Goal: Task Accomplishment & Management: Use online tool/utility

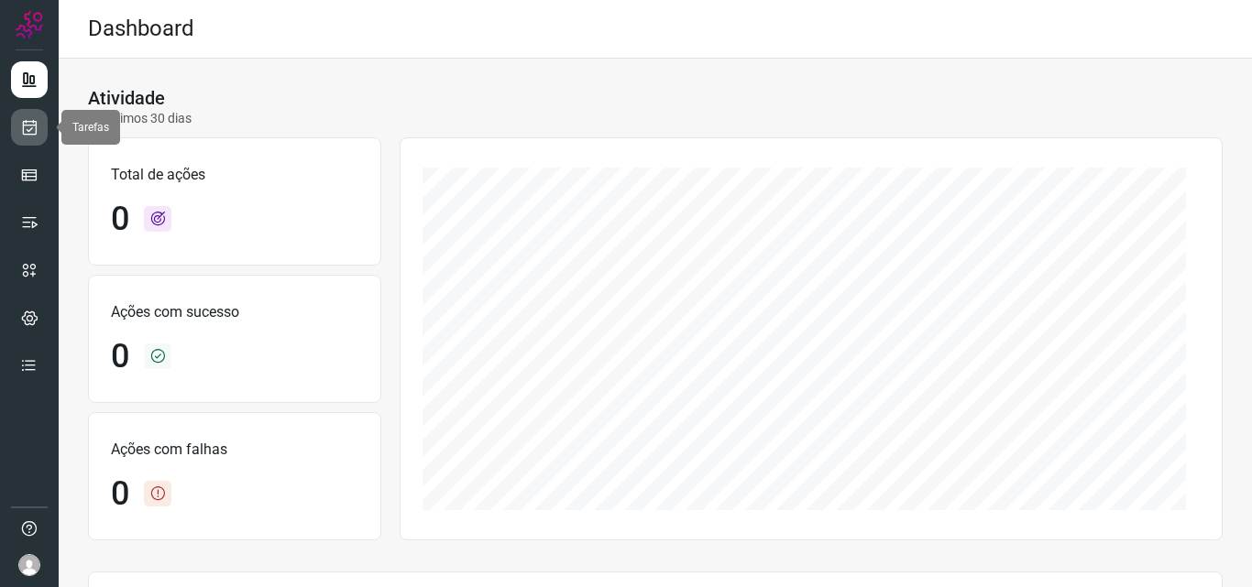
click at [18, 134] on link at bounding box center [29, 127] width 37 height 37
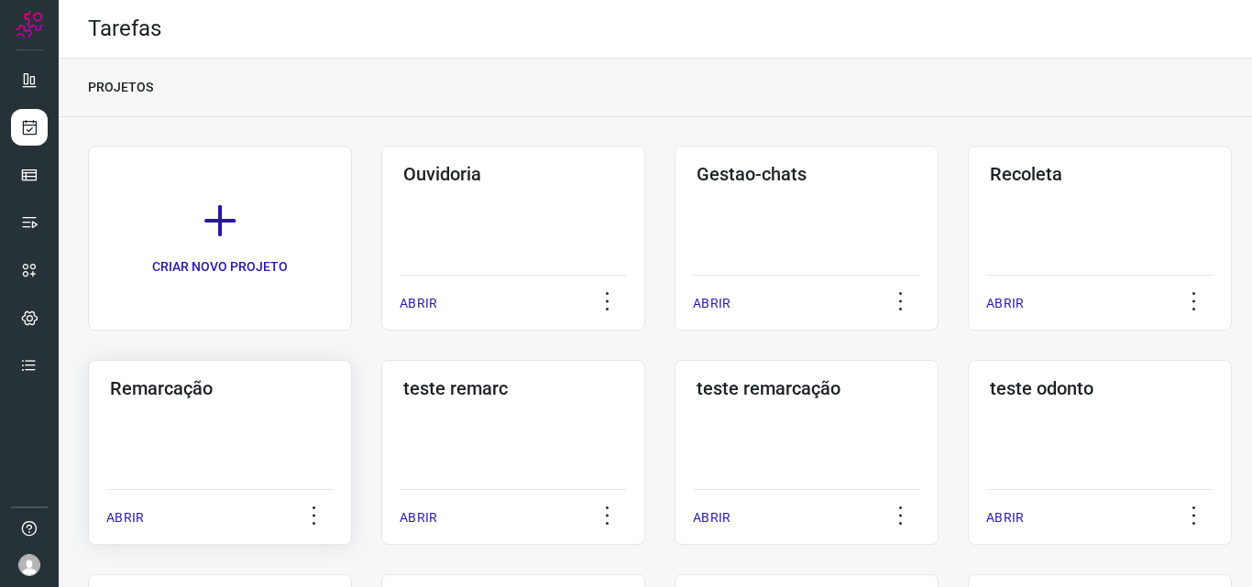
click at [381, 456] on div "Remarcação ABRIR" at bounding box center [513, 452] width 264 height 185
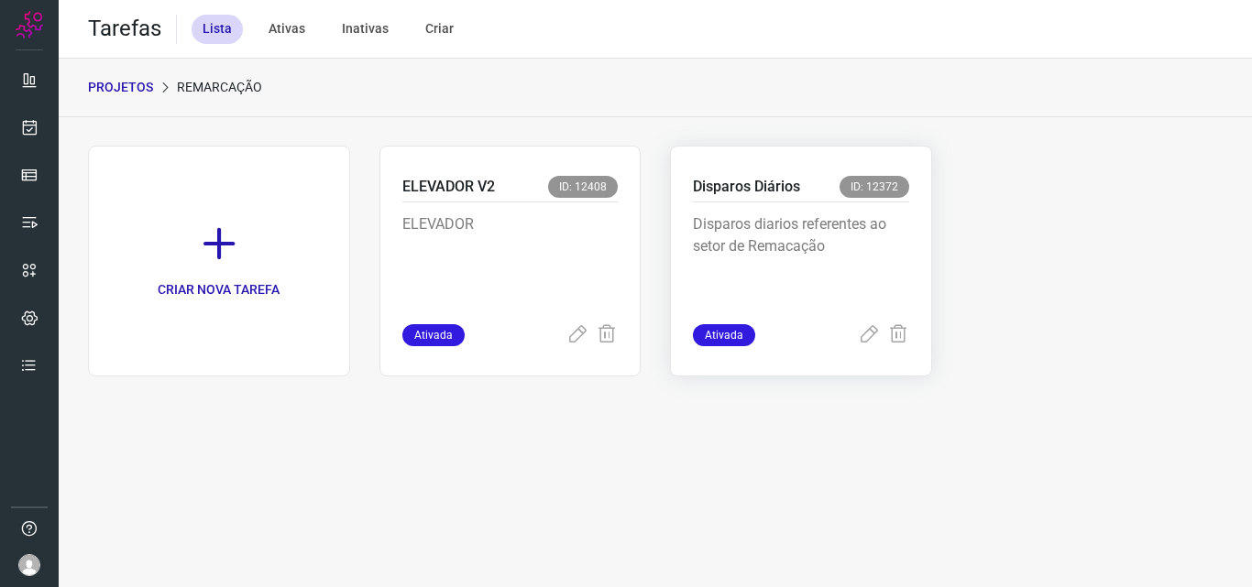
click at [870, 242] on p "Disparos diarios referentes ao setor de Remacação" at bounding box center [801, 260] width 216 height 92
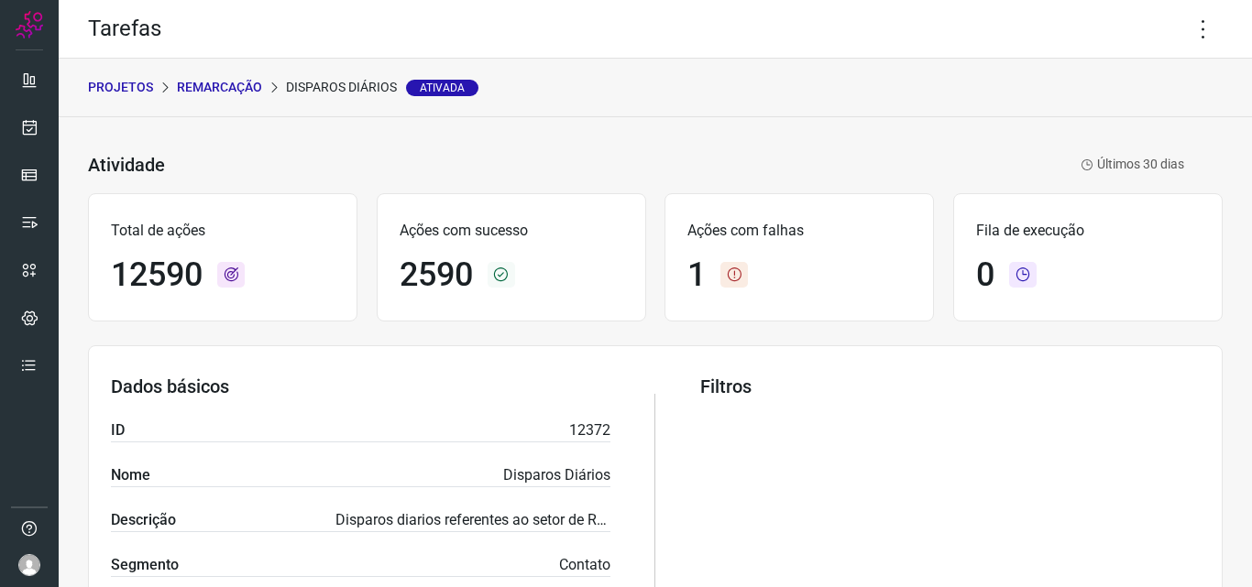
click at [1212, 28] on div "Tarefas" at bounding box center [655, 29] width 1193 height 59
click at [1193, 32] on icon at bounding box center [1203, 29] width 38 height 38
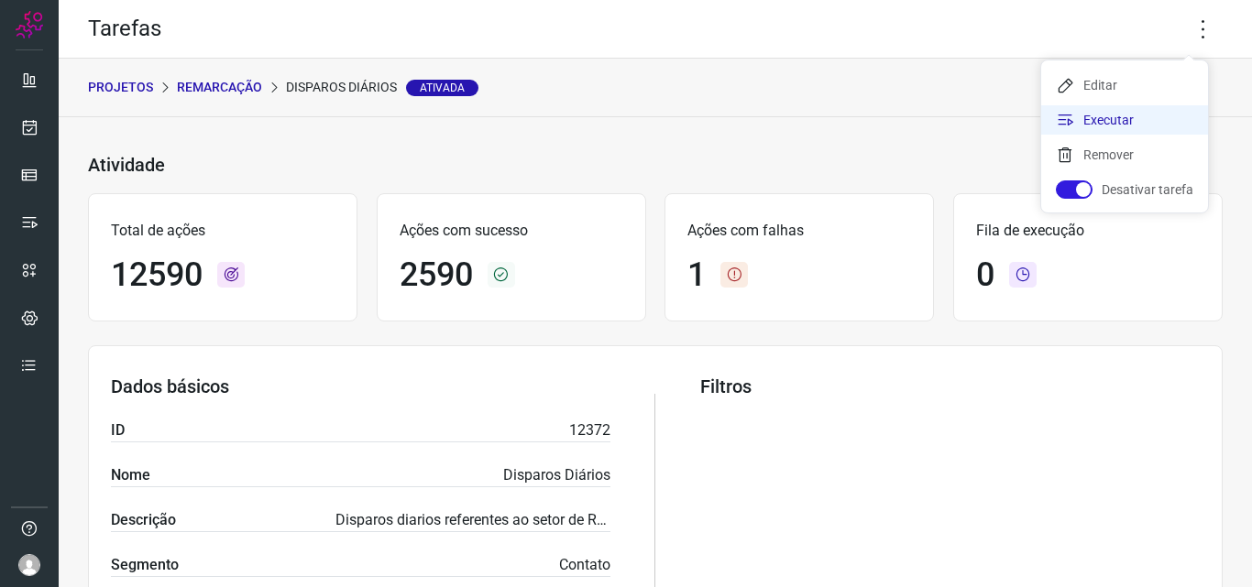
click at [1114, 123] on li "Executar" at bounding box center [1124, 119] width 167 height 29
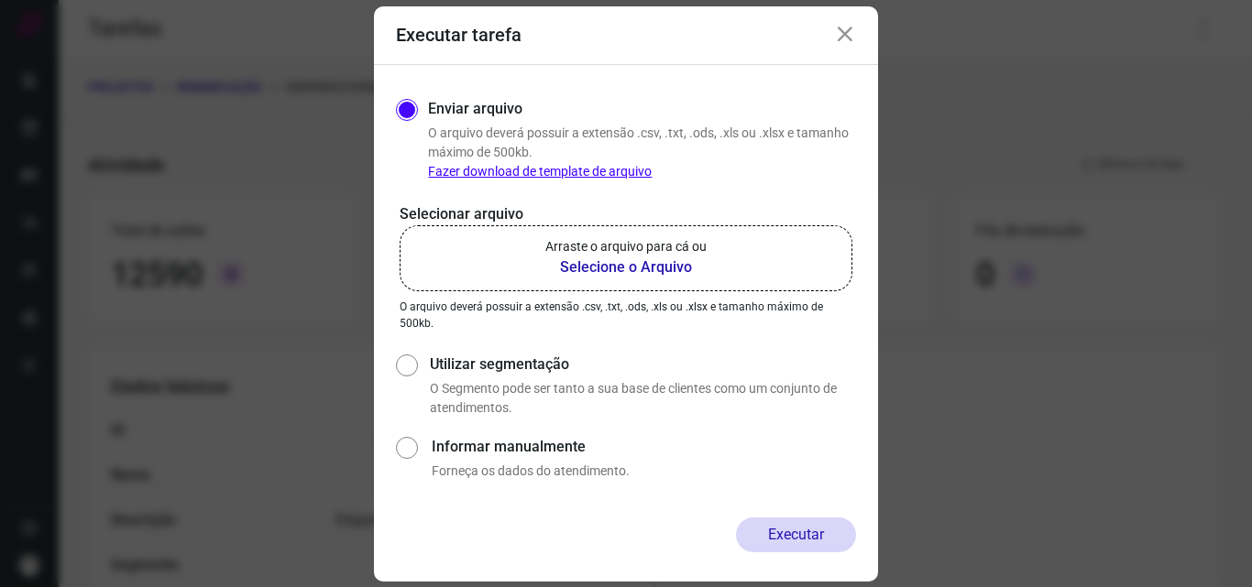
click at [617, 268] on b "Selecione o Arquivo" at bounding box center [625, 268] width 161 height 22
click at [0, 0] on input "Arraste o arquivo para cá ou Selecione o Arquivo" at bounding box center [0, 0] width 0 height 0
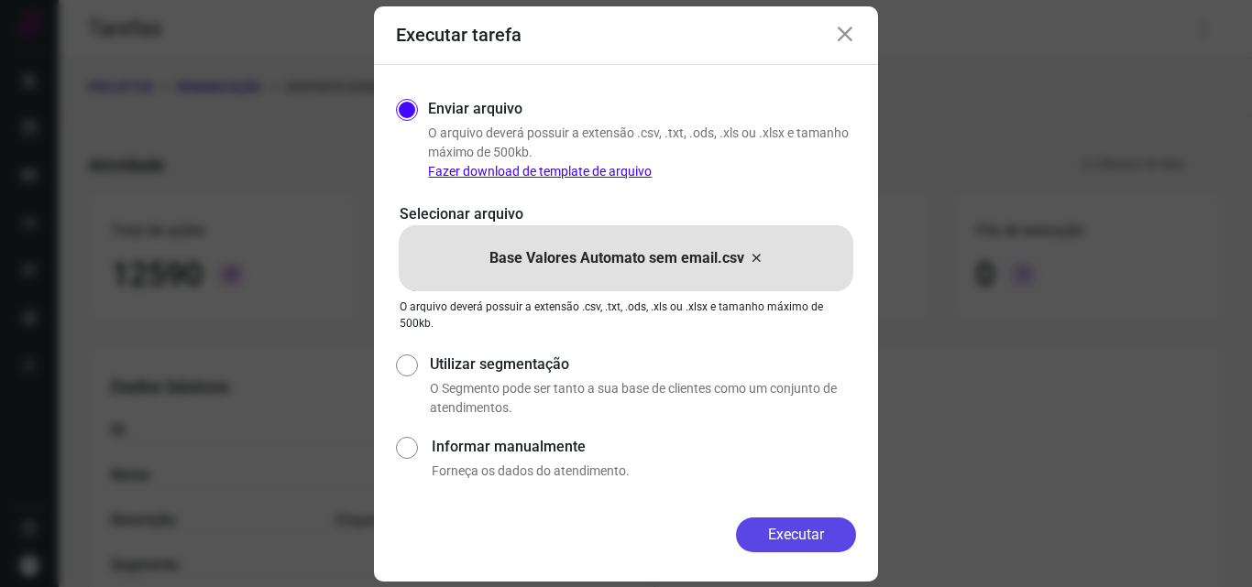
click at [801, 538] on button "Executar" at bounding box center [796, 535] width 120 height 35
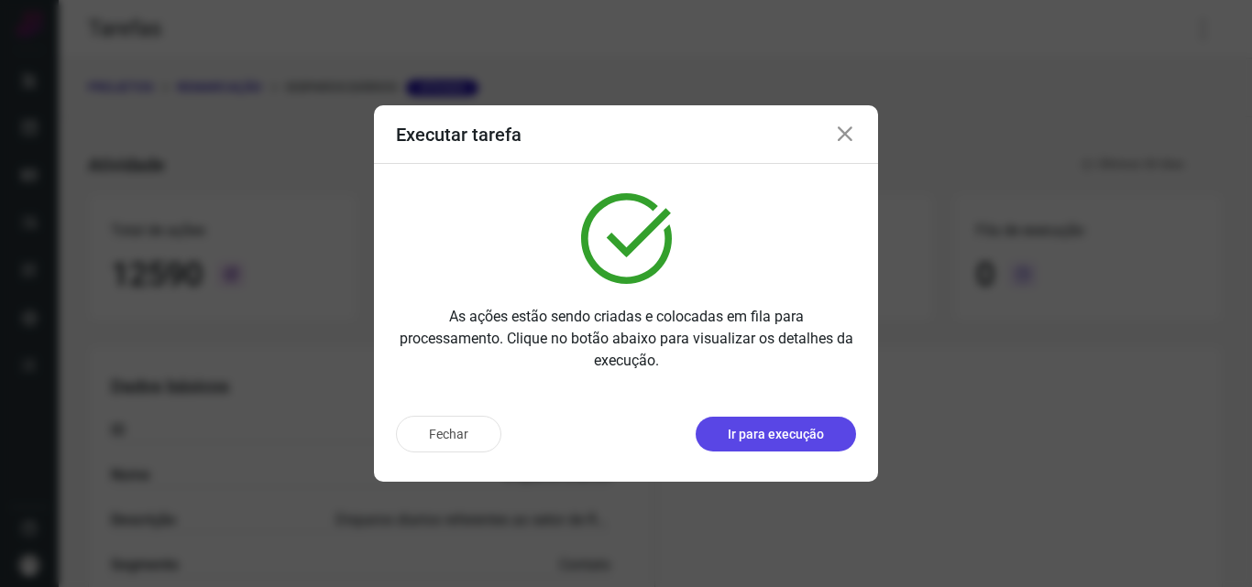
click at [752, 432] on p "Ir para execução" at bounding box center [776, 434] width 96 height 19
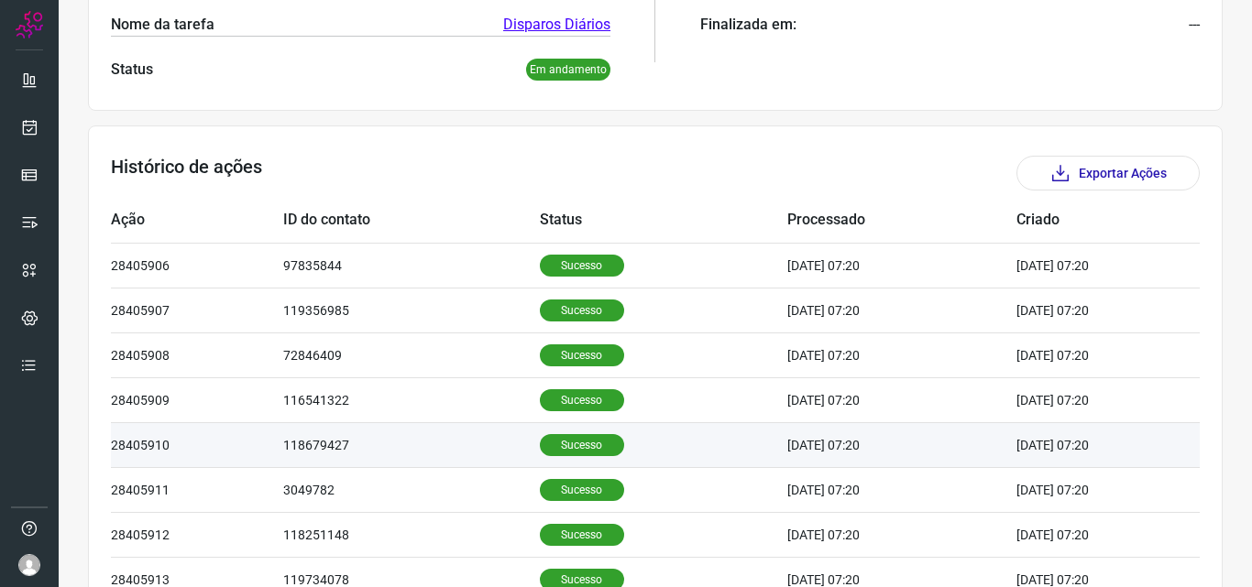
scroll to position [550, 0]
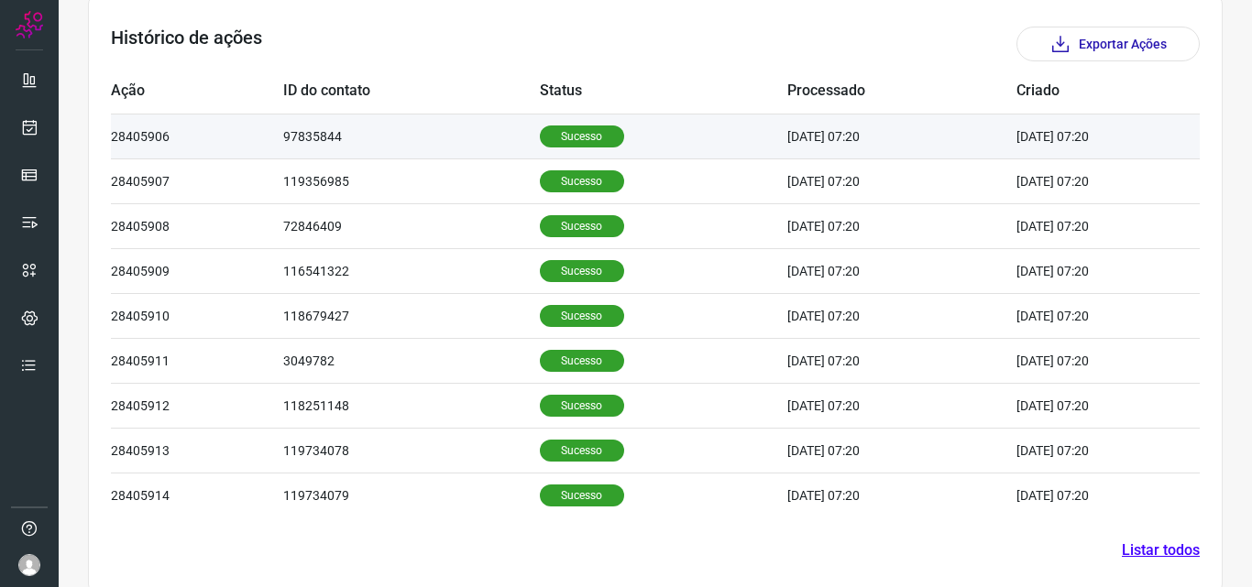
click at [565, 132] on p "Sucesso" at bounding box center [582, 137] width 84 height 22
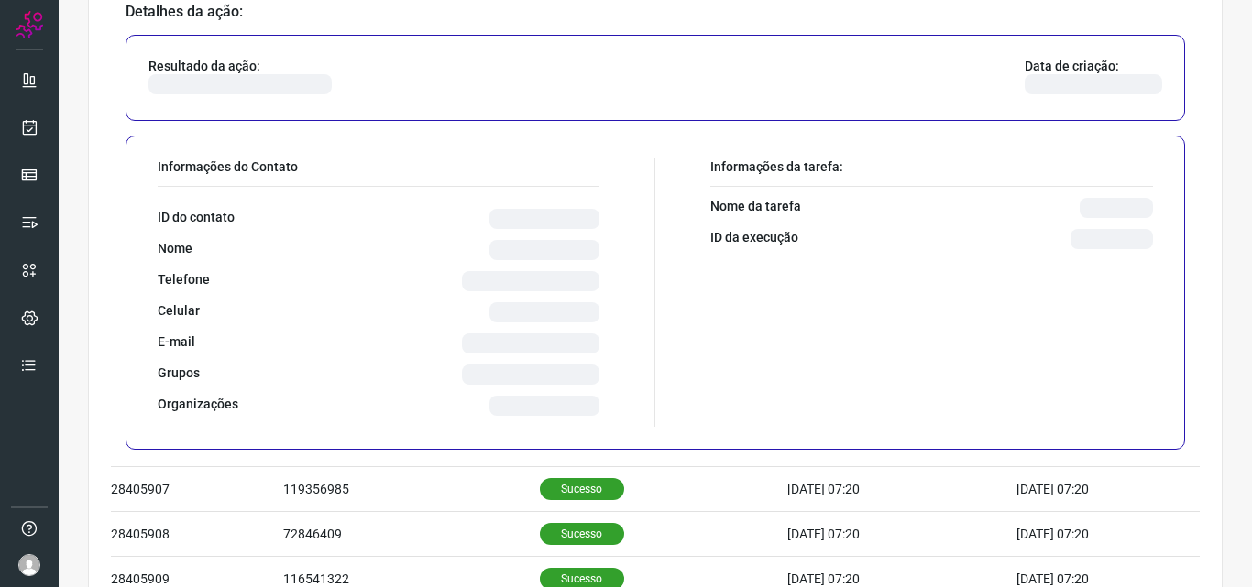
scroll to position [733, 0]
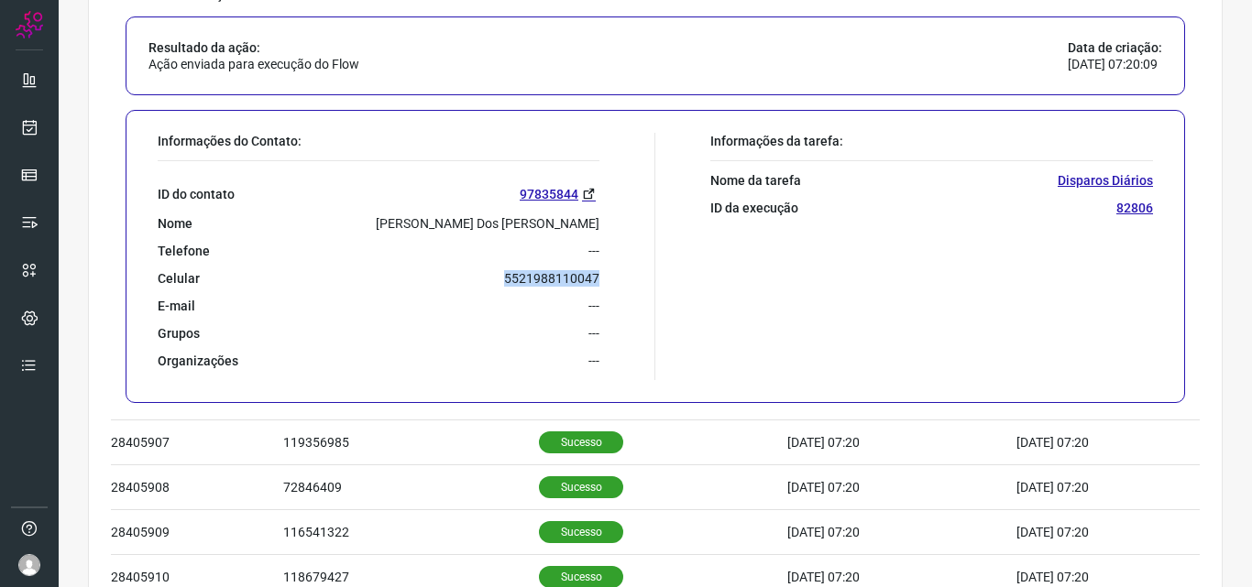
drag, startPoint x: 495, startPoint y: 277, endPoint x: 606, endPoint y: 281, distance: 111.0
click at [606, 281] on div "Informações do Contato: ID do contato 97835844 Nome Jean Da Silva Dos Santos De…" at bounding box center [401, 256] width 507 height 247
copy p "5521988110047"
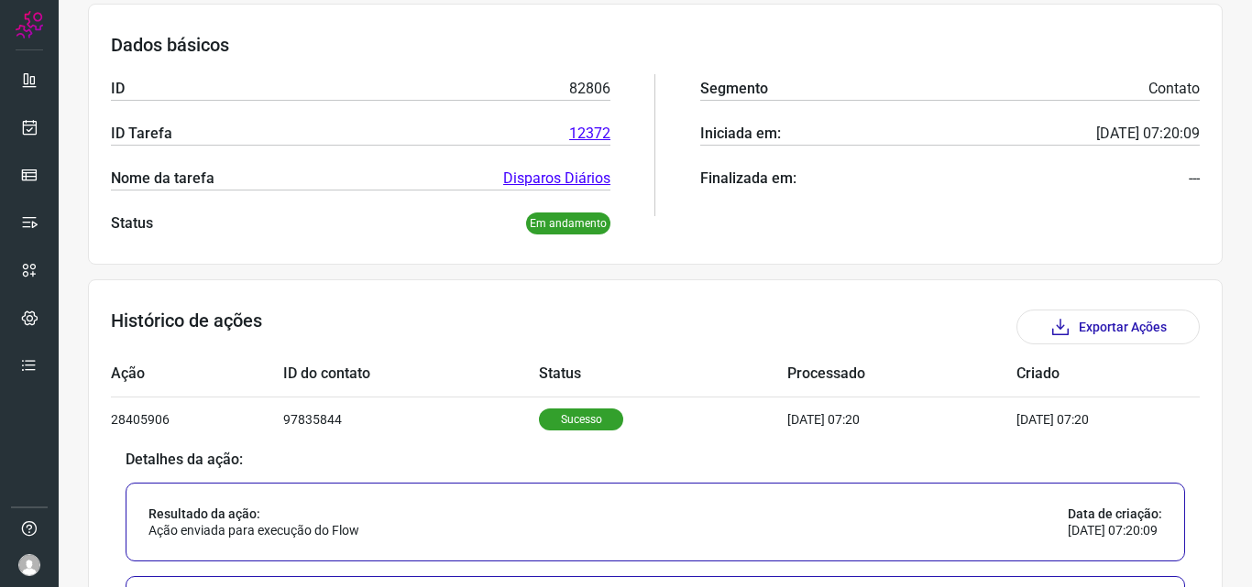
scroll to position [0, 0]
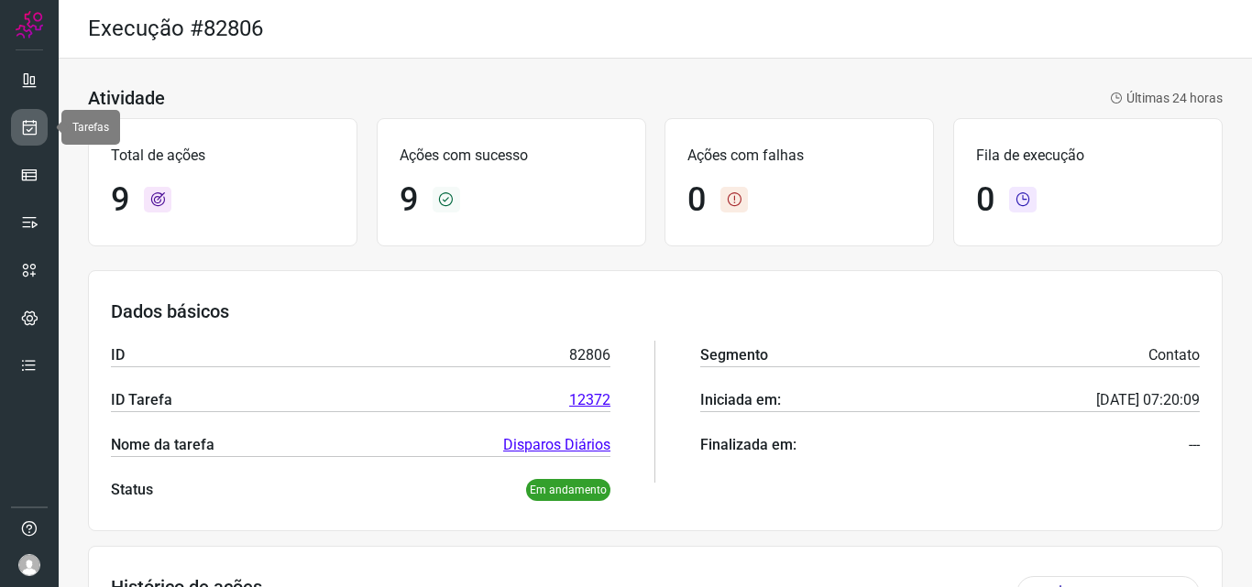
click at [37, 131] on icon at bounding box center [29, 127] width 19 height 18
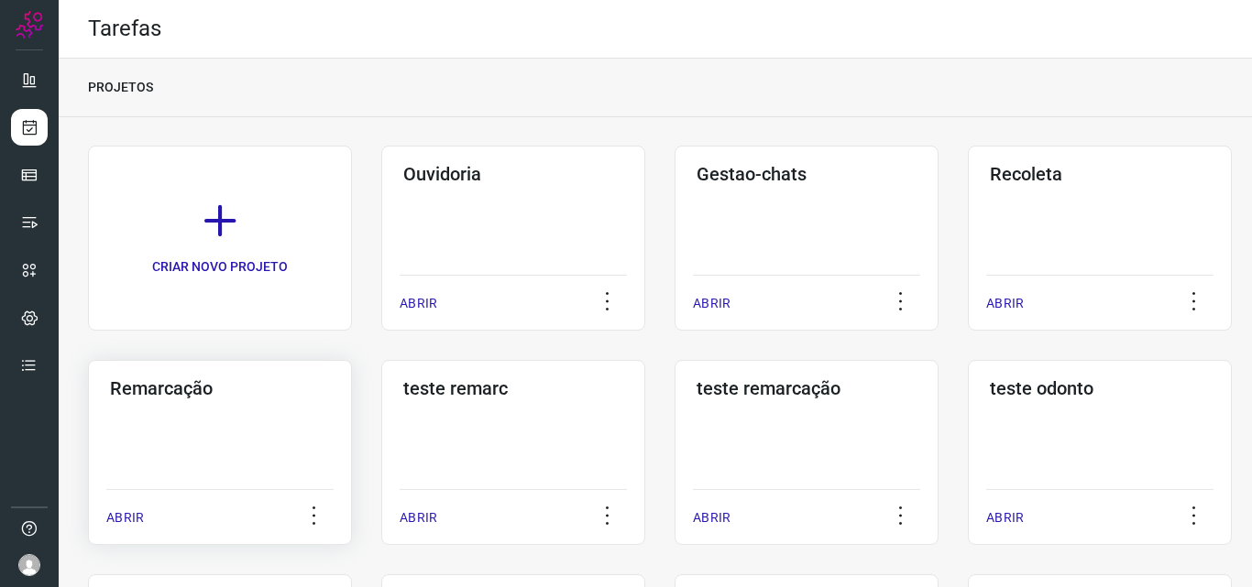
click at [381, 444] on div "Remarcação ABRIR" at bounding box center [513, 452] width 264 height 185
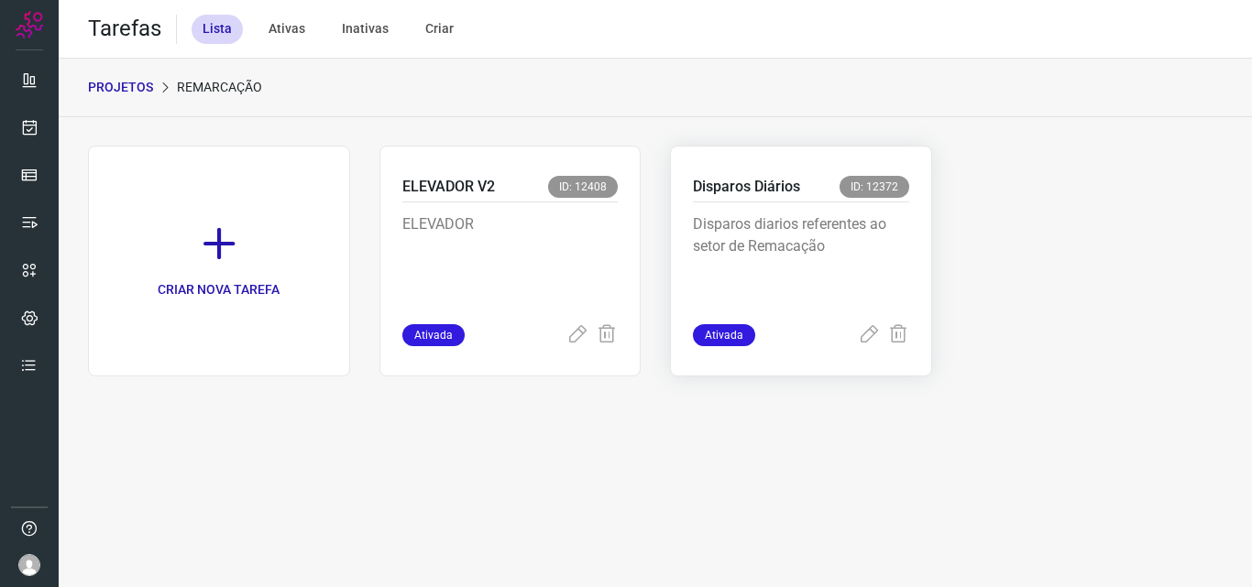
click at [832, 216] on p "Disparos diarios referentes ao setor de Remacação" at bounding box center [801, 260] width 216 height 92
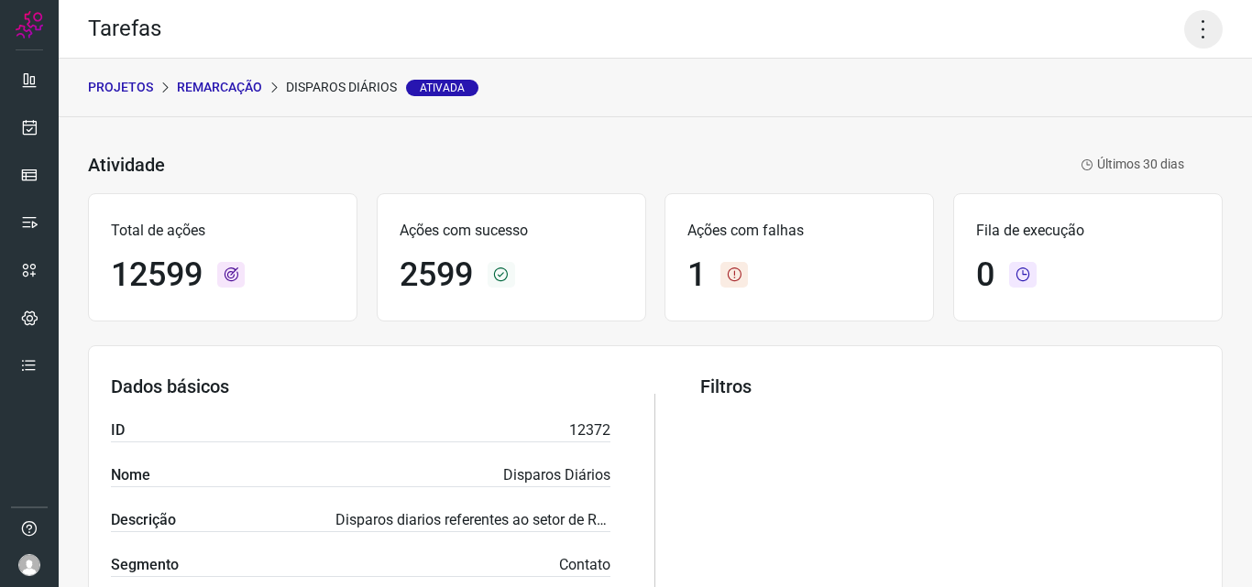
click at [1189, 40] on icon at bounding box center [1203, 29] width 38 height 38
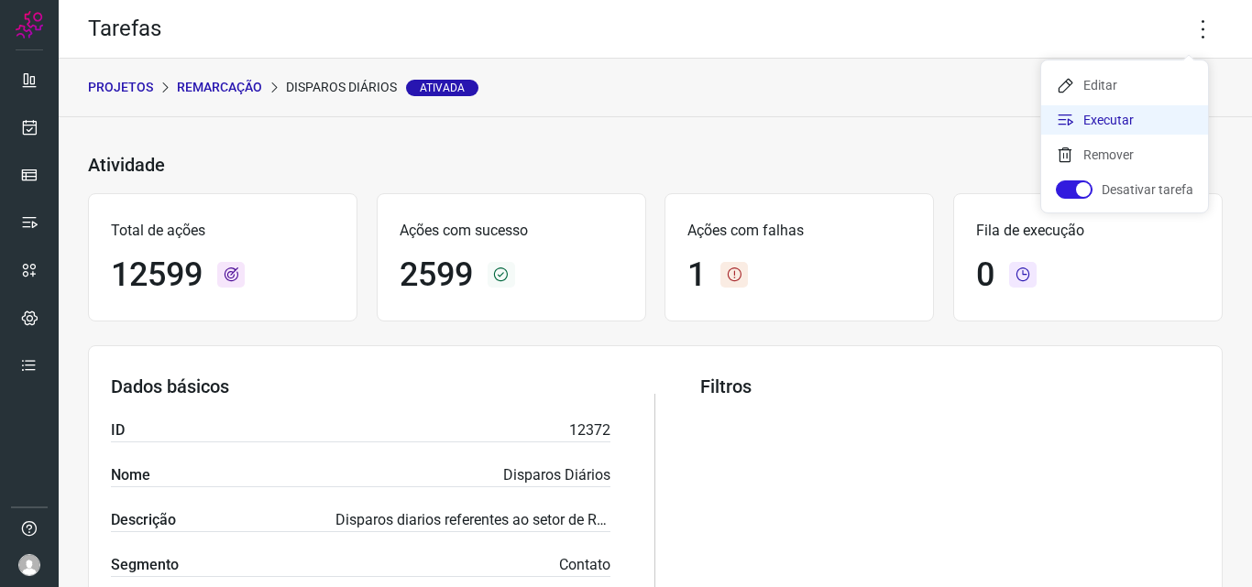
click at [1140, 121] on li "Executar" at bounding box center [1124, 119] width 167 height 29
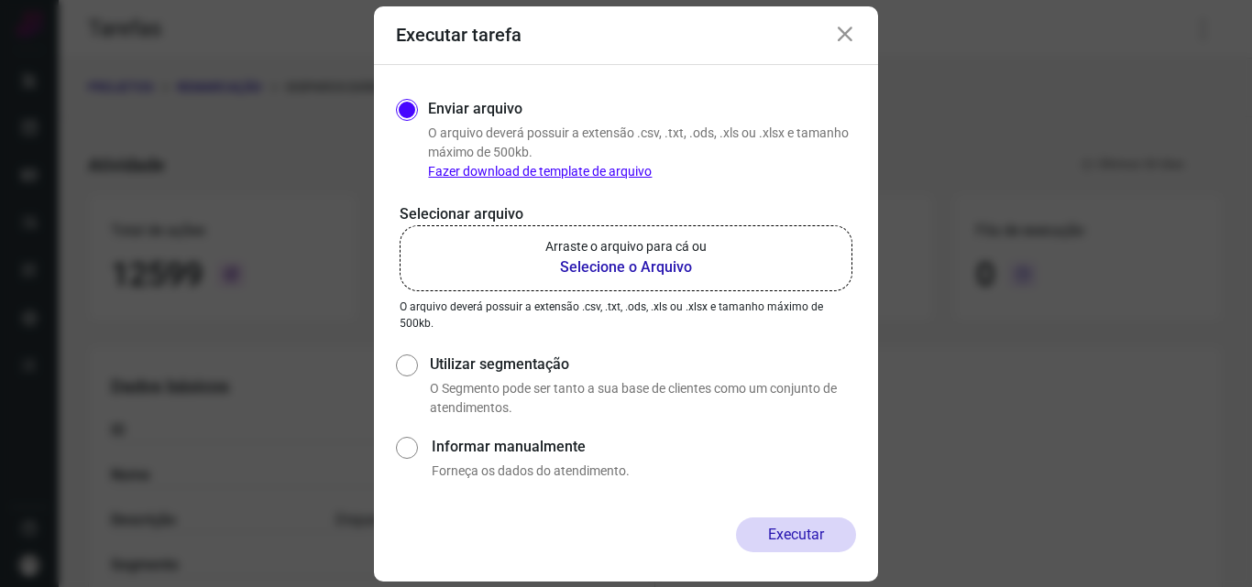
click at [668, 263] on b "Selecione o Arquivo" at bounding box center [625, 268] width 161 height 22
click at [0, 0] on input "Arraste o arquivo para cá ou Selecione o Arquivo" at bounding box center [0, 0] width 0 height 0
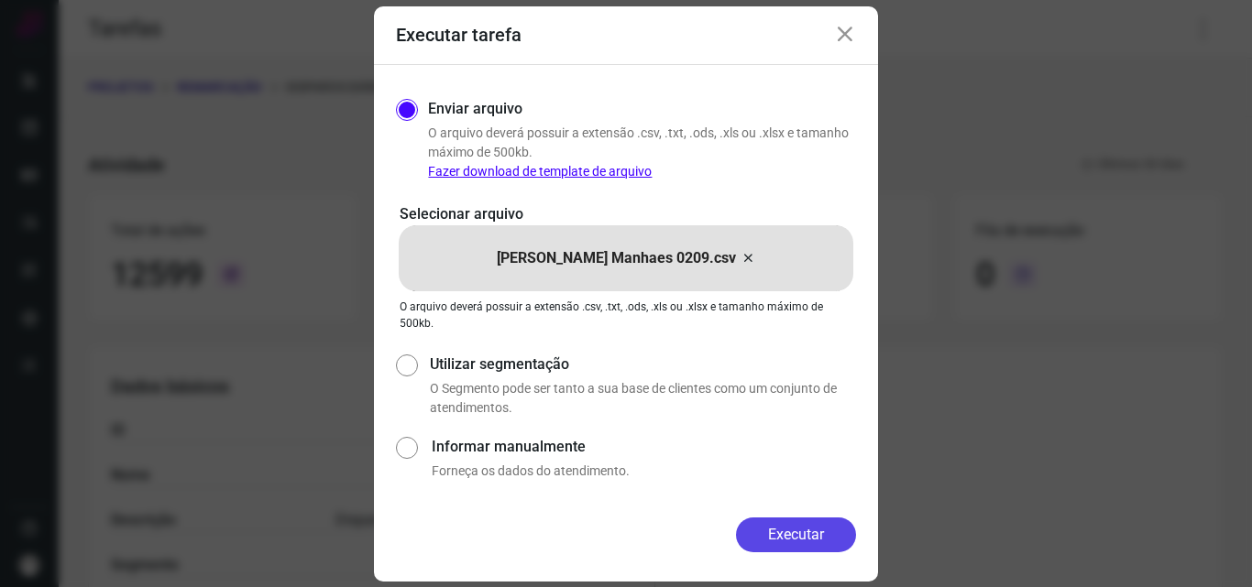
click at [785, 530] on button "Executar" at bounding box center [796, 535] width 120 height 35
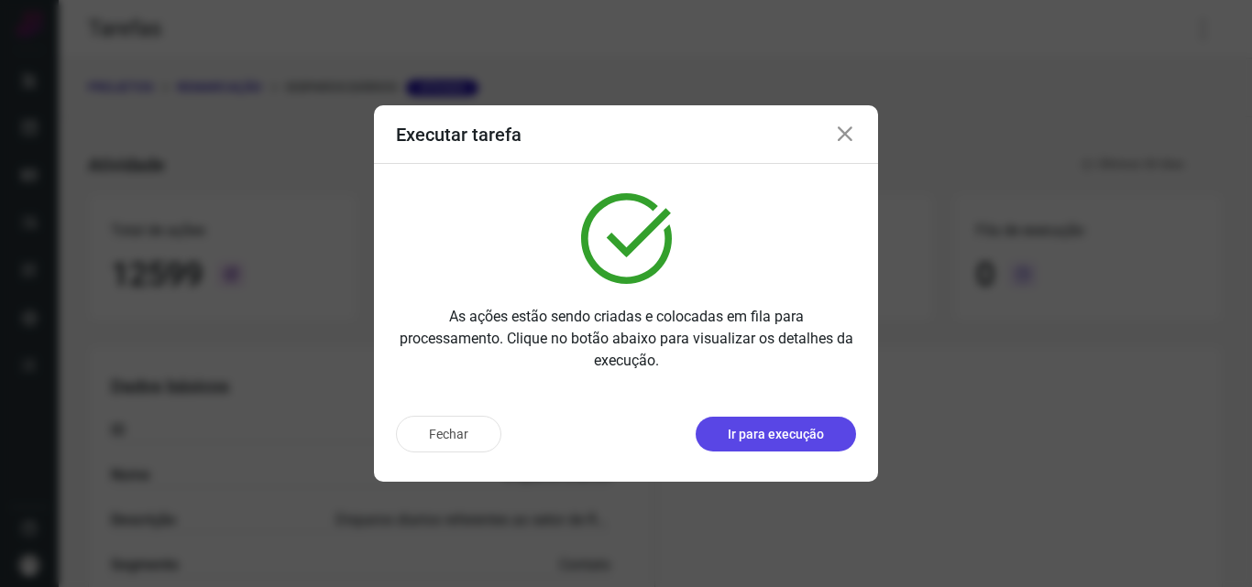
click at [750, 437] on p "Ir para execução" at bounding box center [776, 434] width 96 height 19
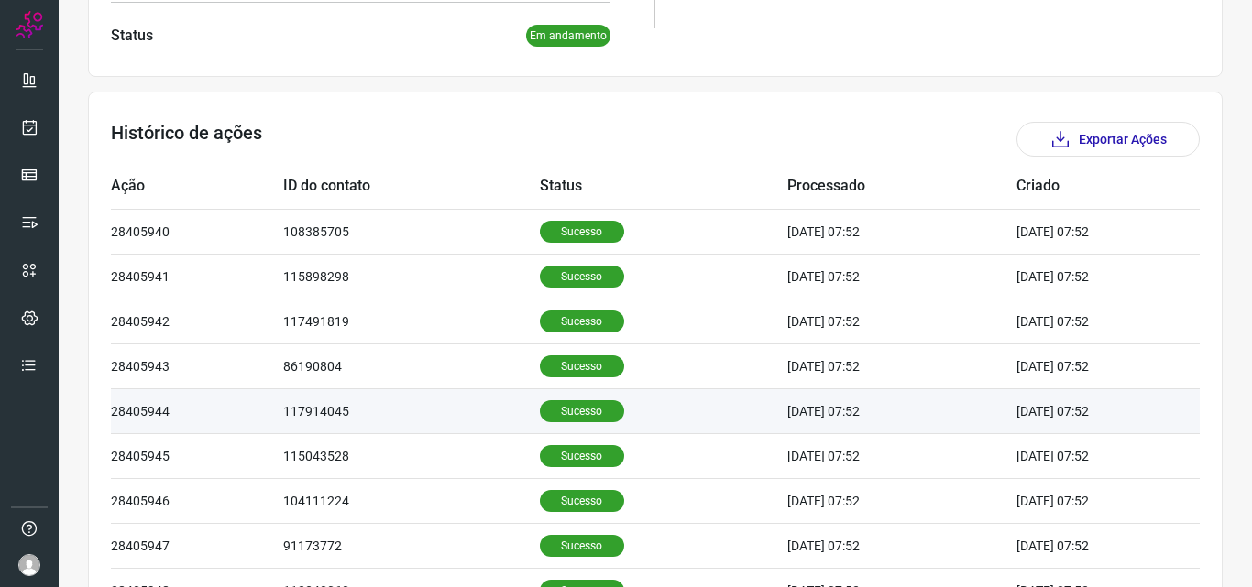
scroll to position [458, 0]
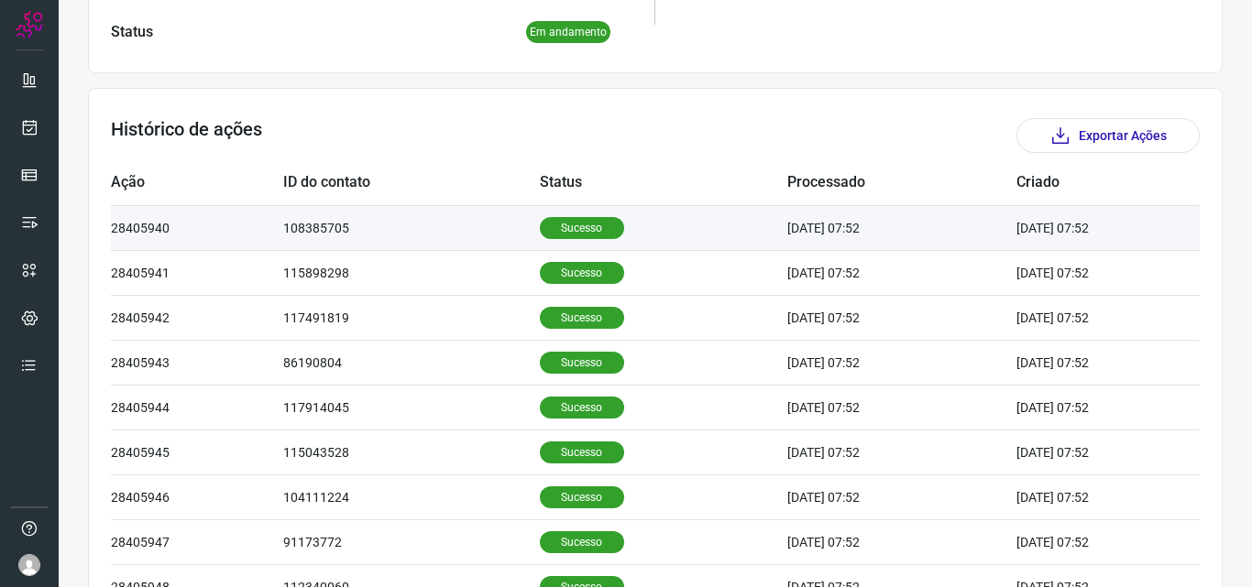
click at [558, 234] on p "Sucesso" at bounding box center [582, 228] width 84 height 22
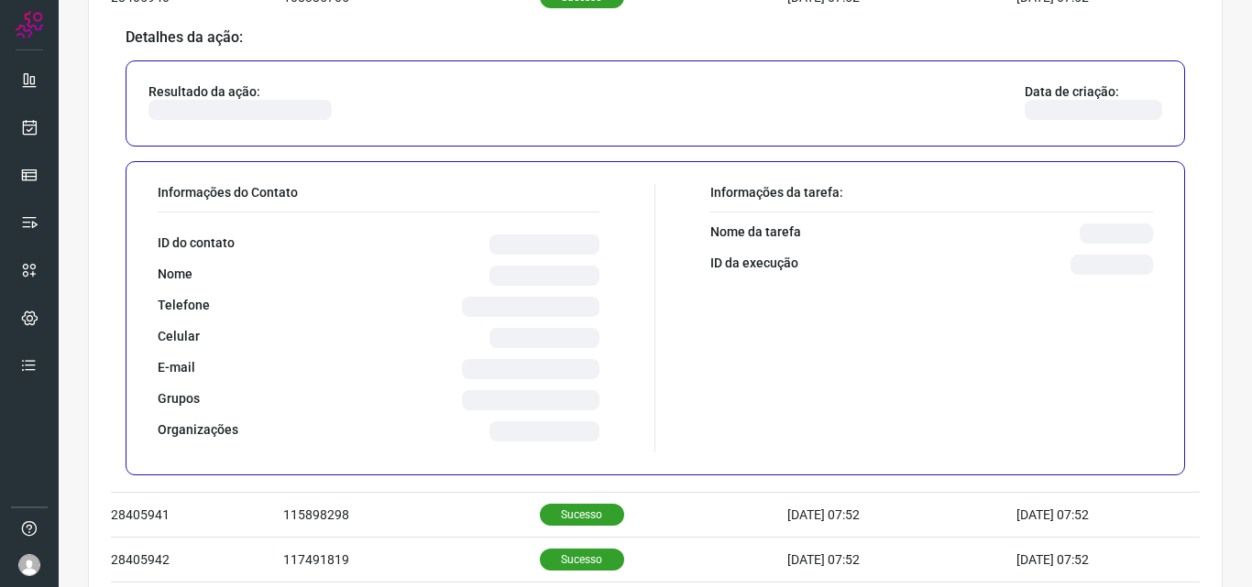
scroll to position [733, 0]
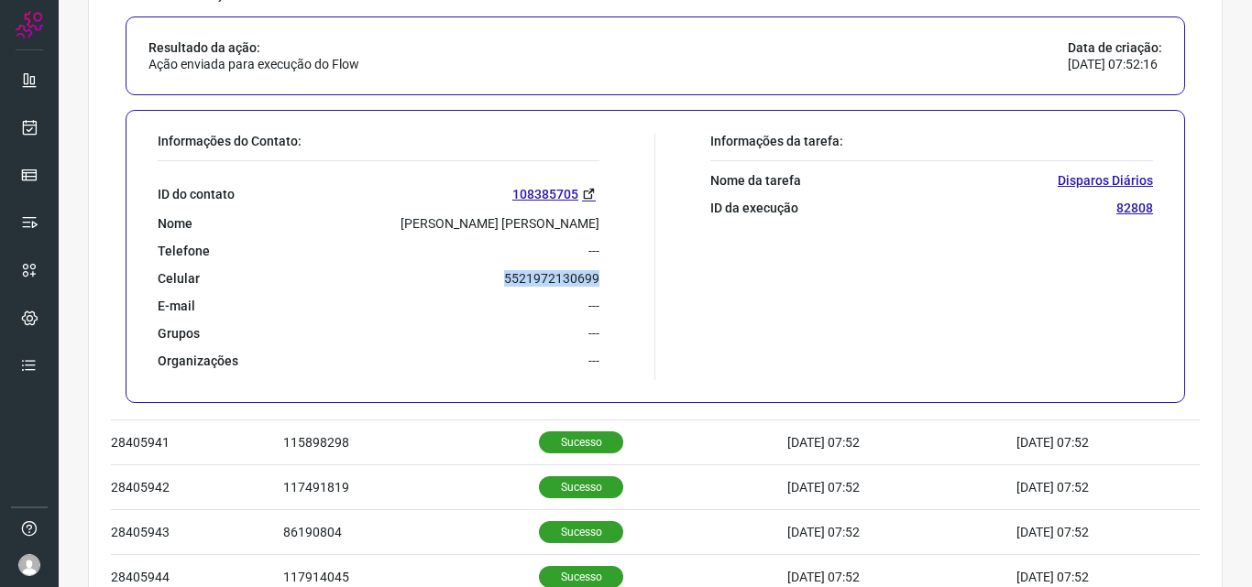
drag, startPoint x: 499, startPoint y: 278, endPoint x: 597, endPoint y: 285, distance: 97.4
click at [597, 285] on div "Informações do Contato: ID do contato 108385705 Nome [PERSON_NAME] [PERSON_NAME…" at bounding box center [401, 256] width 507 height 247
copy p "5521972130699"
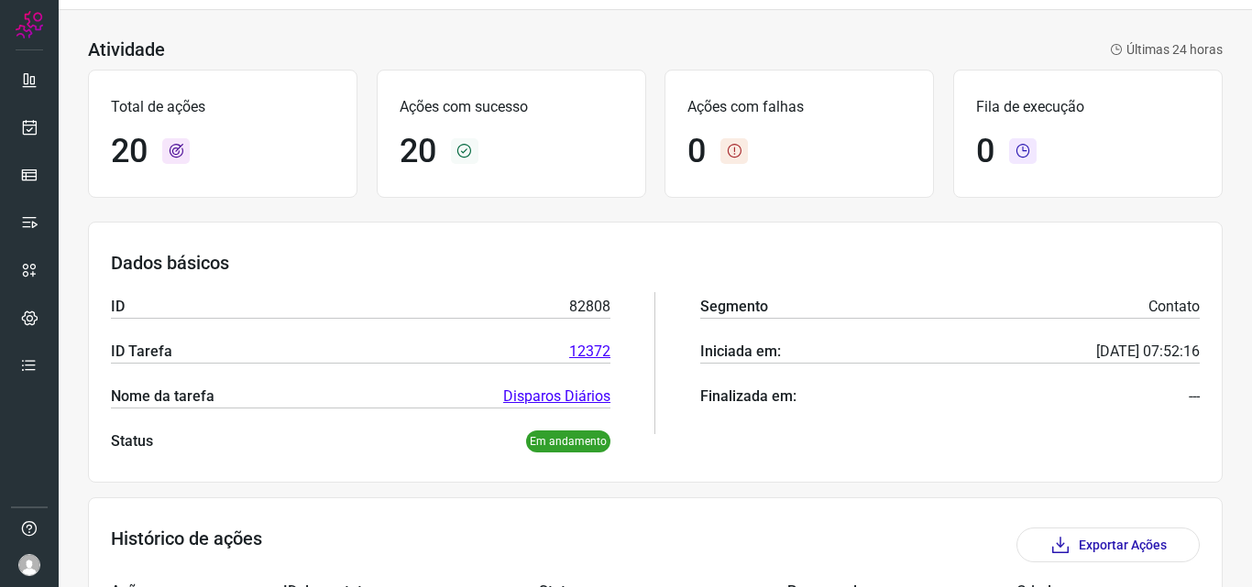
scroll to position [0, 0]
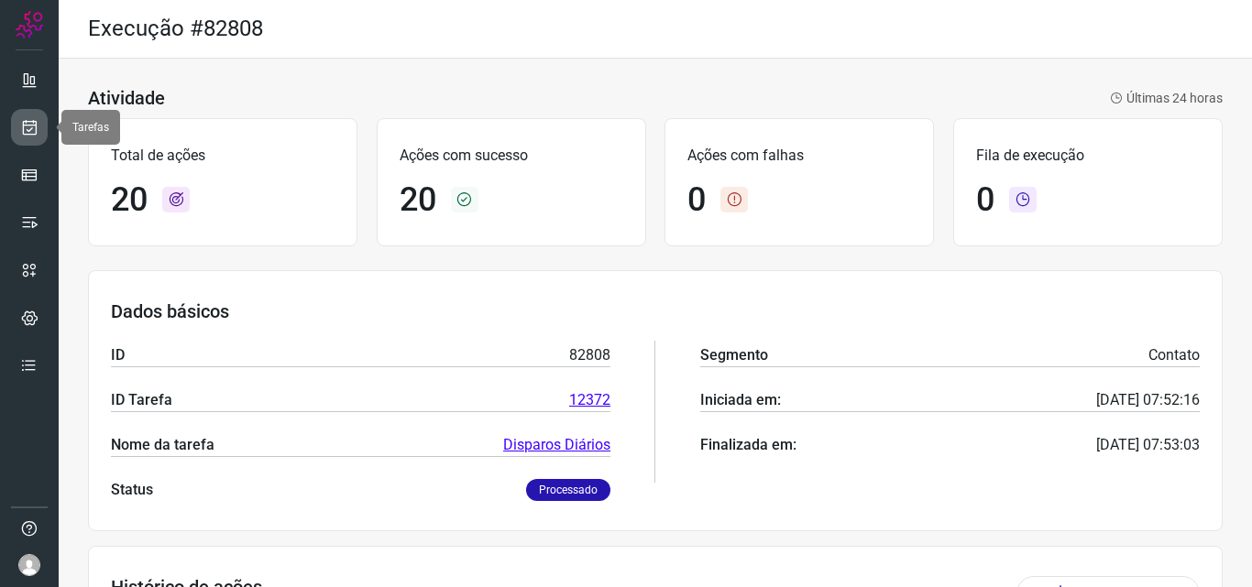
click at [38, 142] on link at bounding box center [29, 127] width 37 height 37
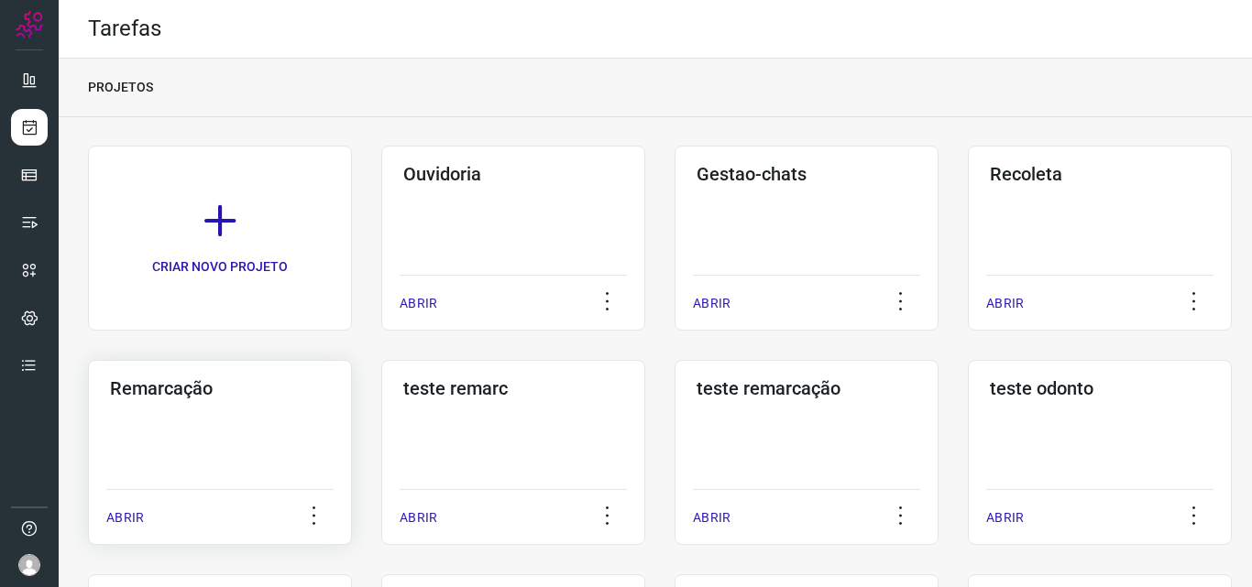
click at [381, 419] on div "Remarcação ABRIR" at bounding box center [513, 452] width 264 height 185
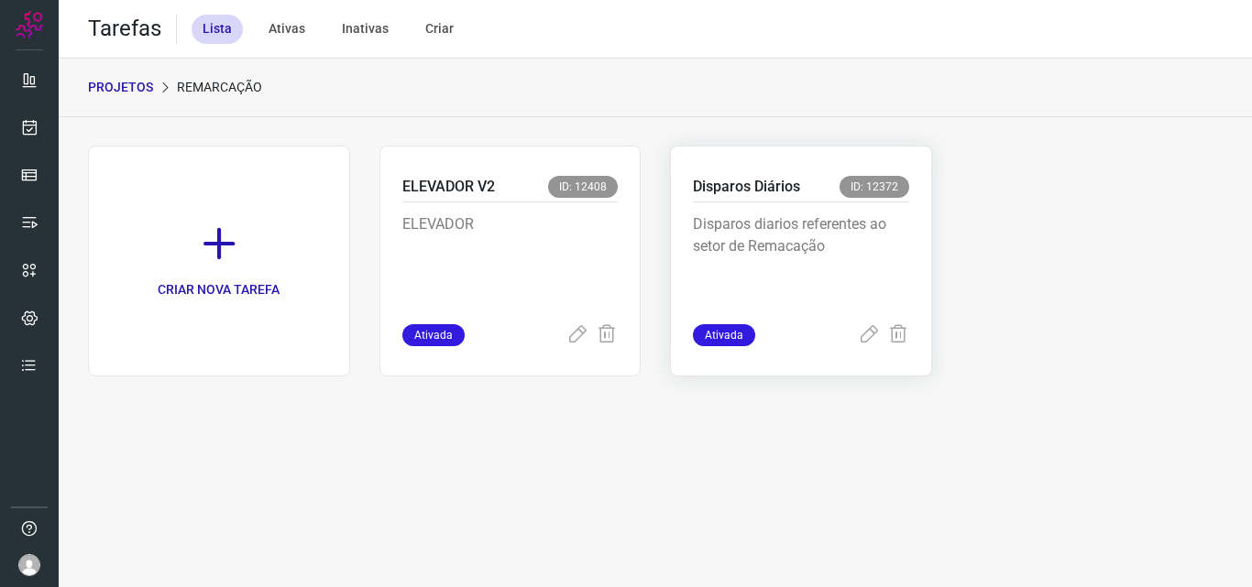
click at [821, 234] on p "Disparos diarios referentes ao setor de Remacação" at bounding box center [801, 260] width 216 height 92
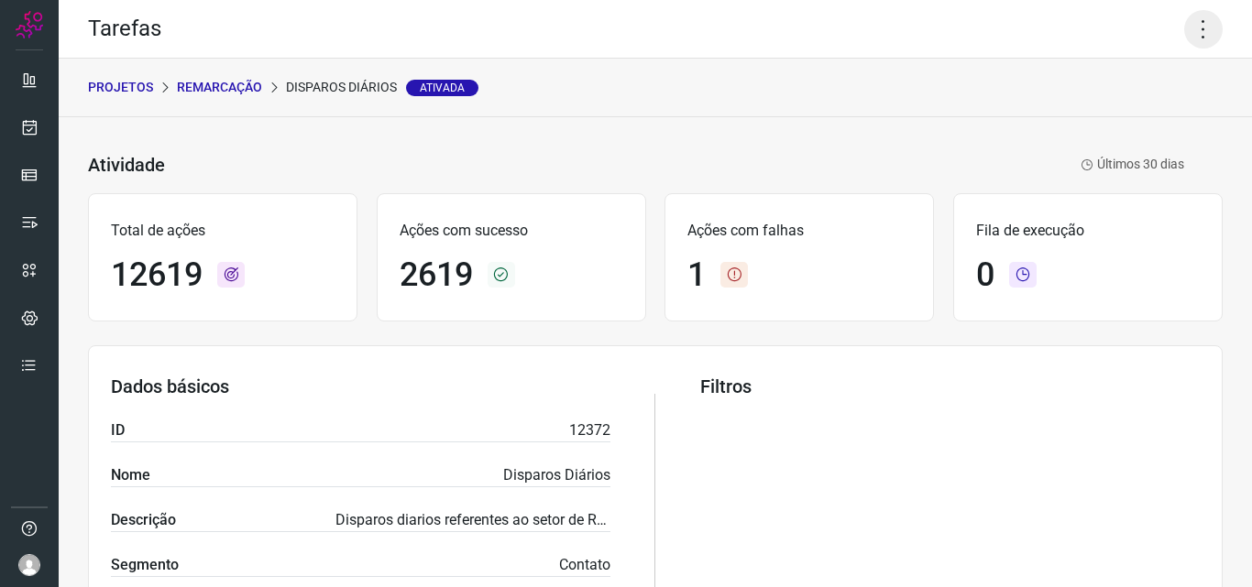
click at [1189, 34] on icon at bounding box center [1203, 29] width 38 height 38
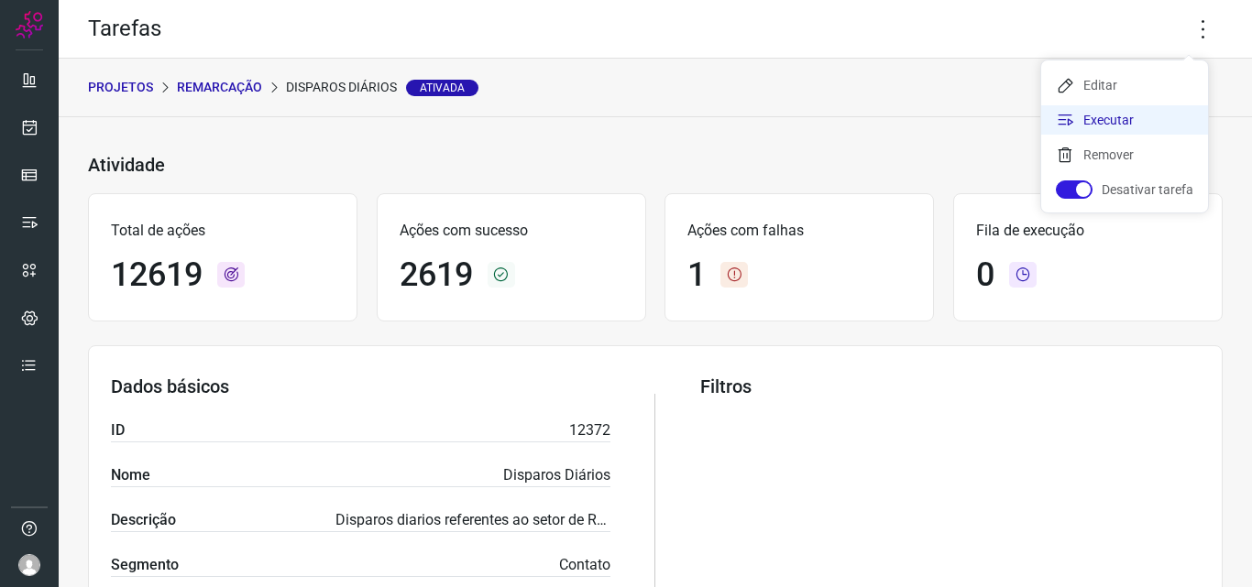
click at [1134, 120] on li "Executar" at bounding box center [1124, 119] width 167 height 29
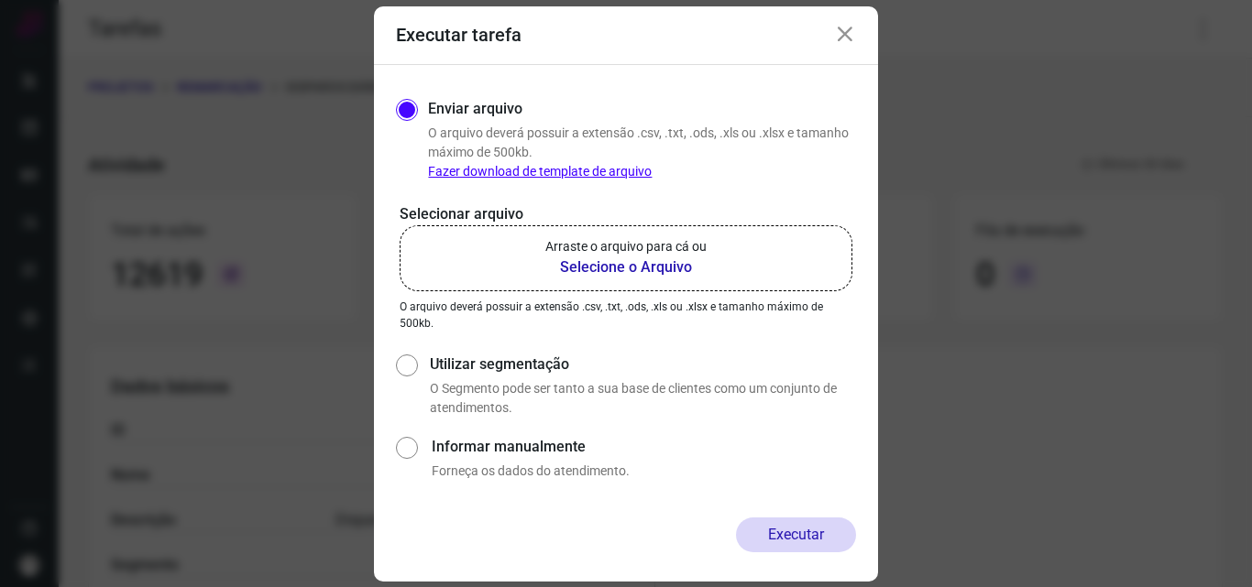
click at [605, 256] on p "Arraste o arquivo para cá ou" at bounding box center [625, 246] width 161 height 19
click at [0, 0] on input "Arraste o arquivo para cá ou Selecione o Arquivo" at bounding box center [0, 0] width 0 height 0
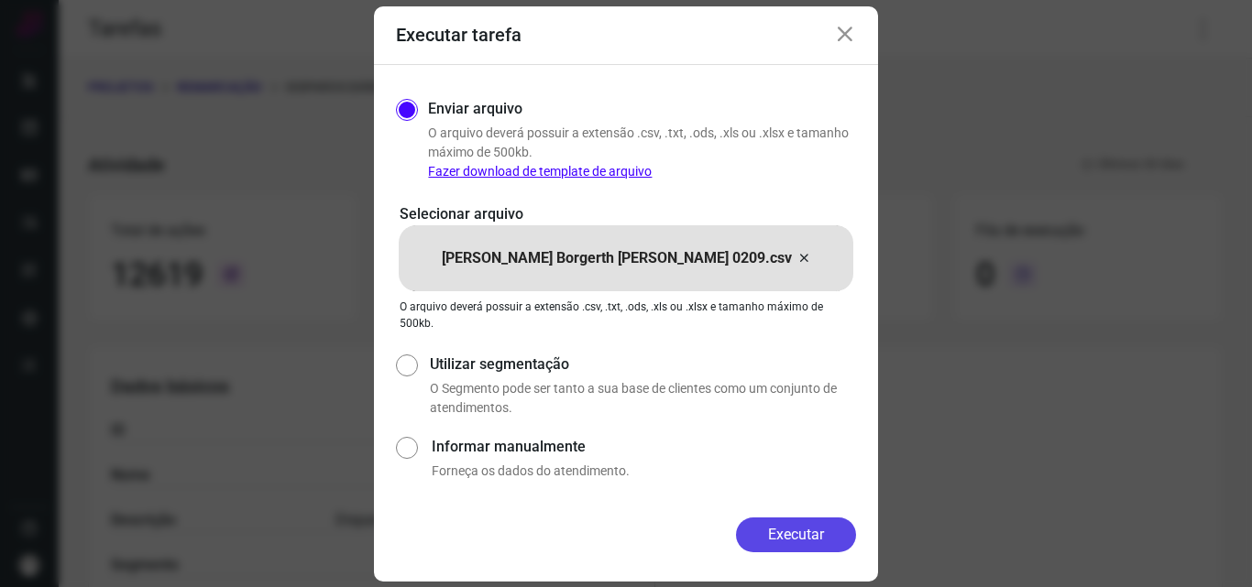
click at [791, 539] on button "Executar" at bounding box center [796, 535] width 120 height 35
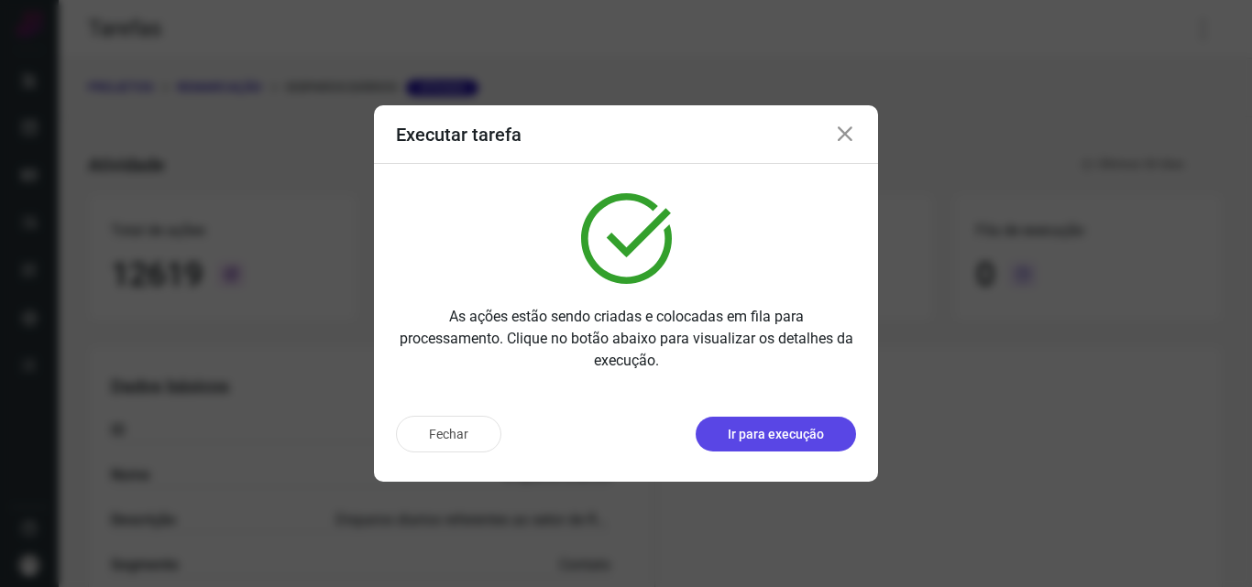
click at [768, 448] on button "Ir para execução" at bounding box center [776, 434] width 160 height 35
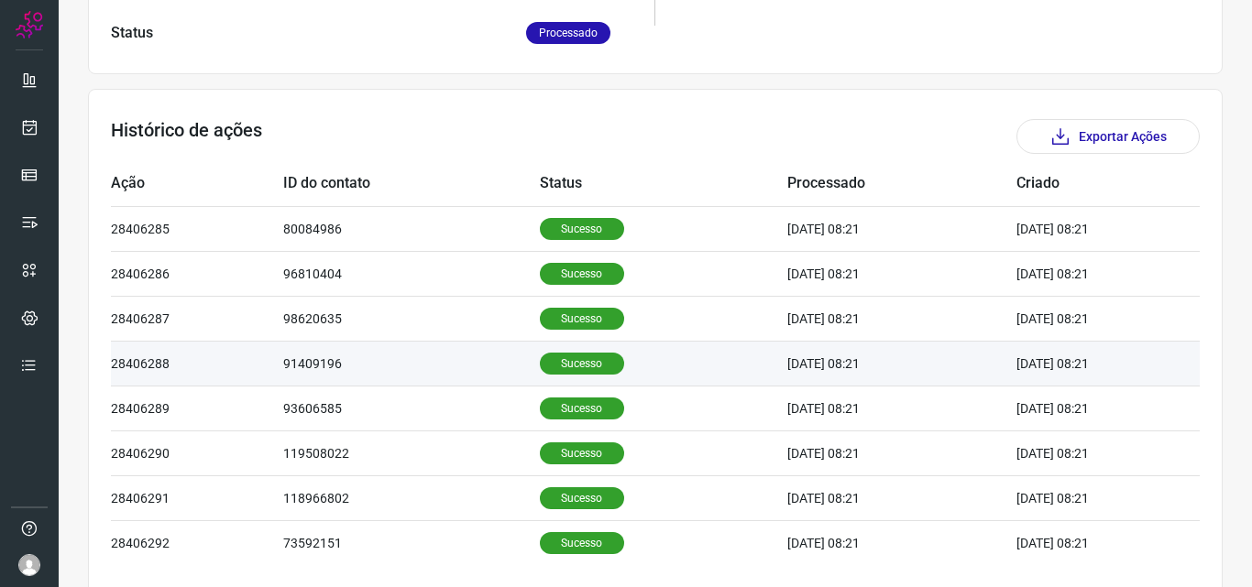
scroll to position [458, 0]
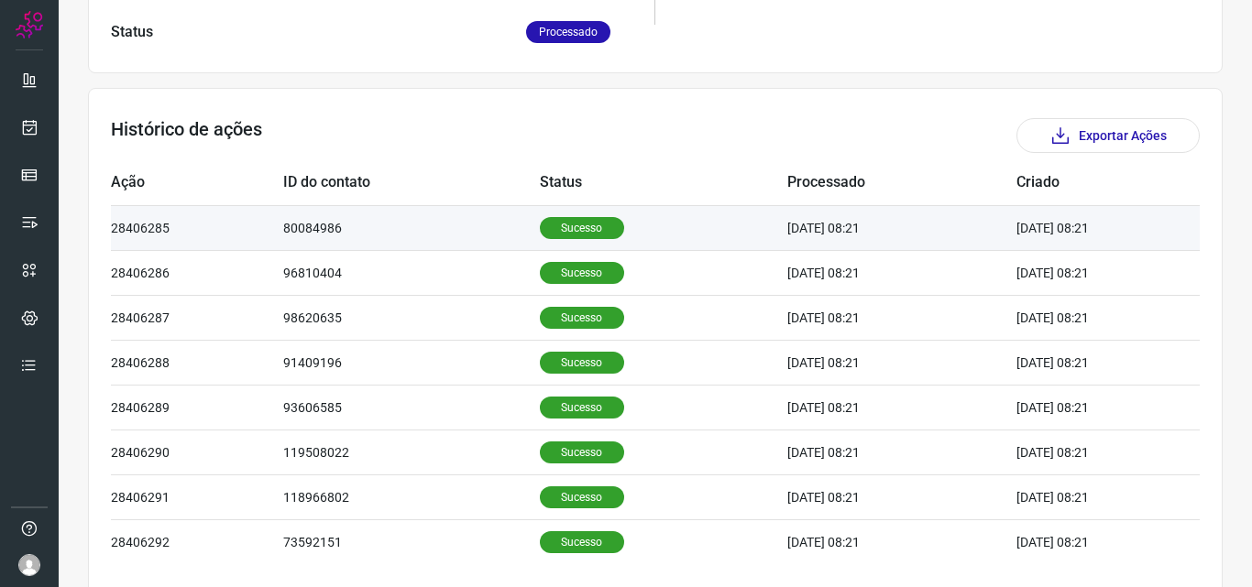
click at [556, 232] on p "Sucesso" at bounding box center [582, 228] width 84 height 22
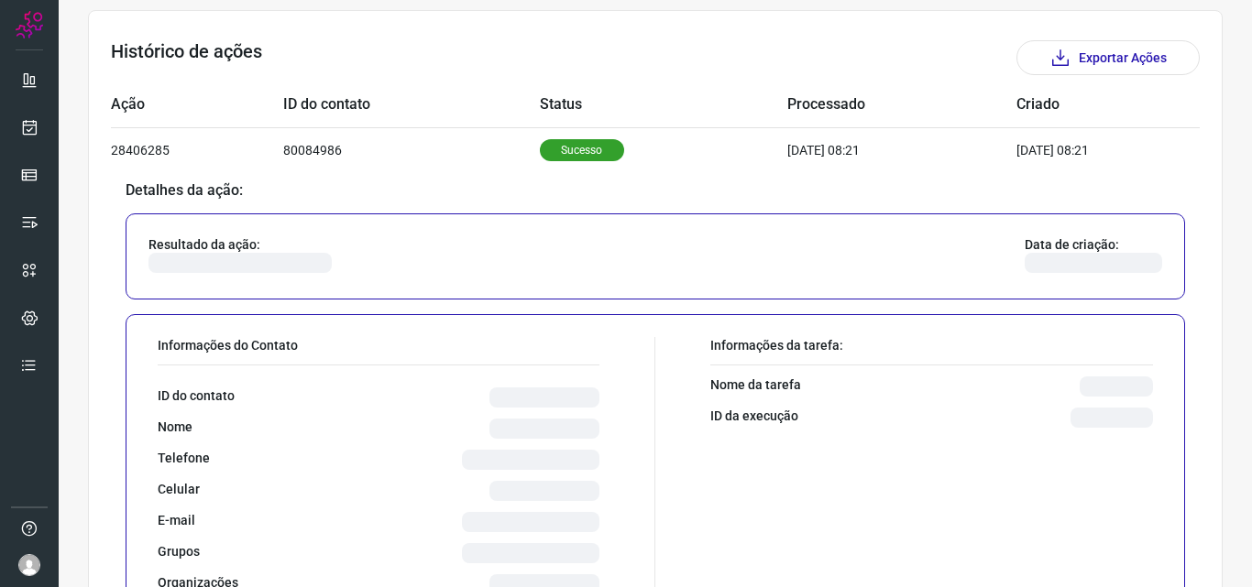
scroll to position [733, 0]
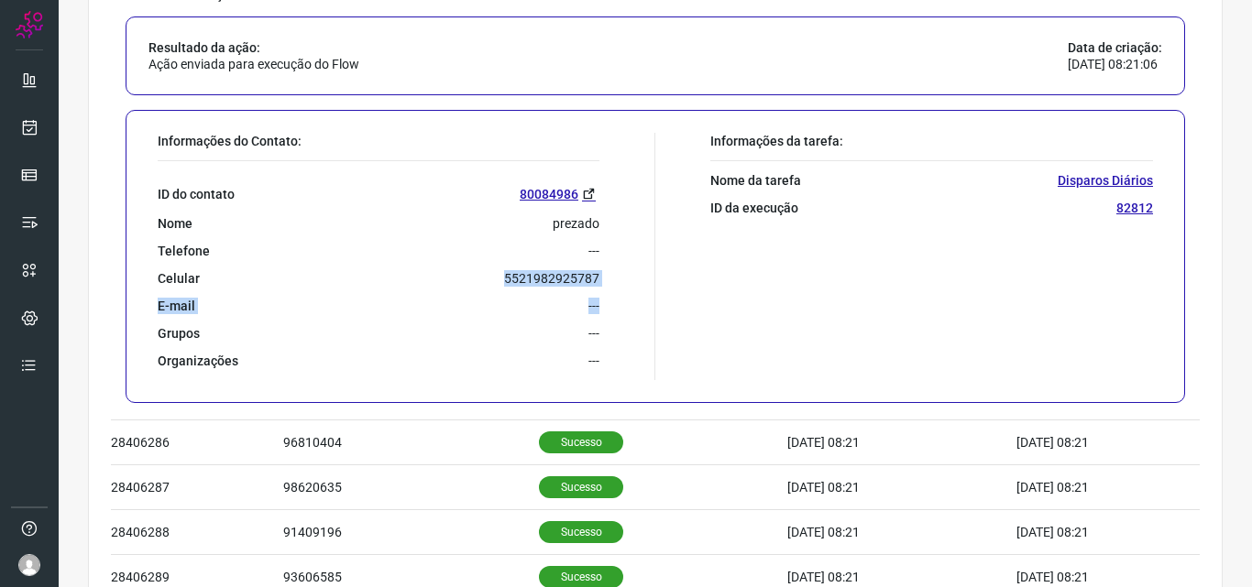
drag, startPoint x: 498, startPoint y: 278, endPoint x: 598, endPoint y: 288, distance: 101.3
click at [598, 288] on div "Informações do Contato: ID do contato [PHONE_NUMBER] Nome prezado Telefone --- …" at bounding box center [401, 256] width 507 height 247
copy div "5521982925787 E-mail ---"
